Goal: Transaction & Acquisition: Purchase product/service

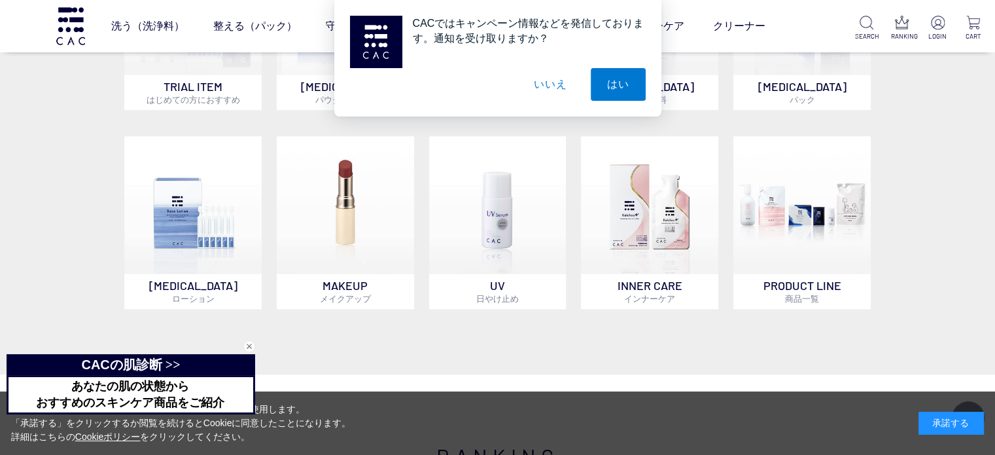
scroll to position [1146, 0]
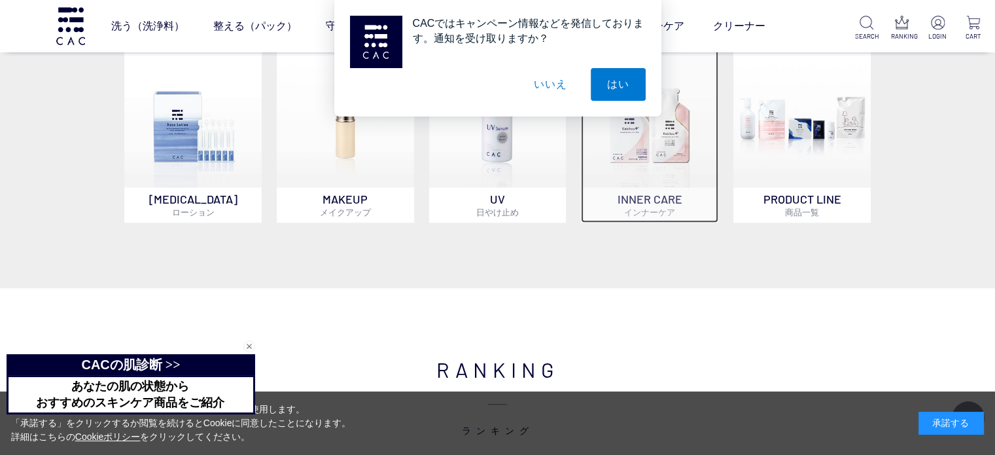
click at [662, 156] on img at bounding box center [649, 118] width 137 height 137
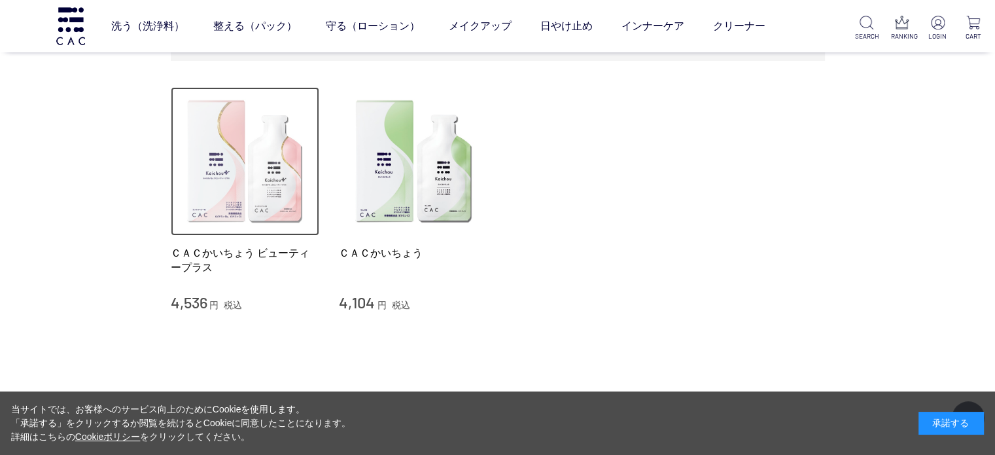
click at [252, 183] on img at bounding box center [245, 161] width 149 height 149
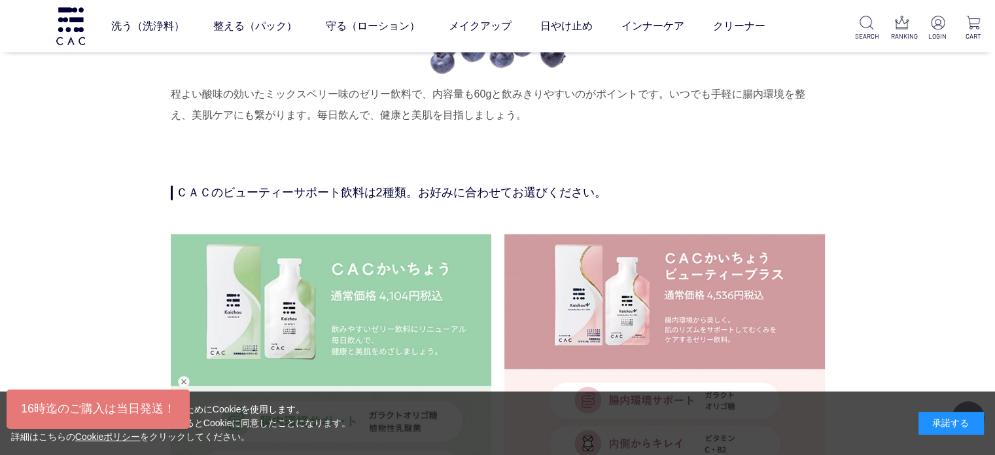
scroll to position [3237, 0]
